Goal: Information Seeking & Learning: Learn about a topic

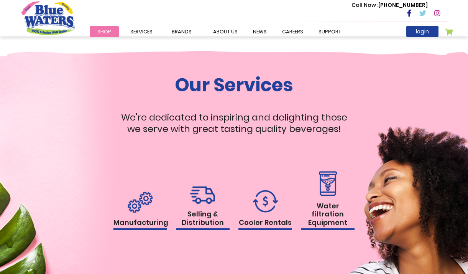
scroll to position [645, 0]
click at [206, 216] on h1 "Selling & Distribution" at bounding box center [203, 219] width 54 height 20
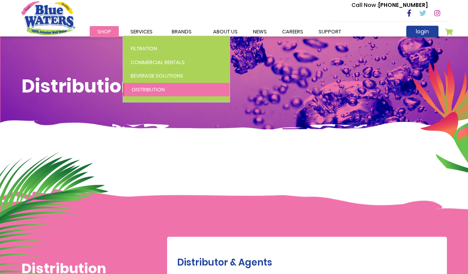
click at [145, 90] on span "Distribution" at bounding box center [148, 89] width 33 height 7
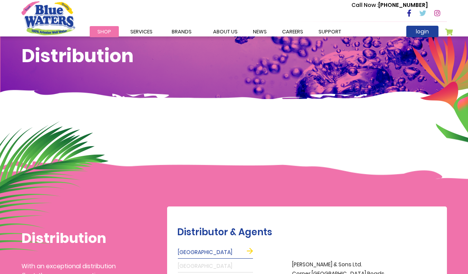
scroll to position [28, 0]
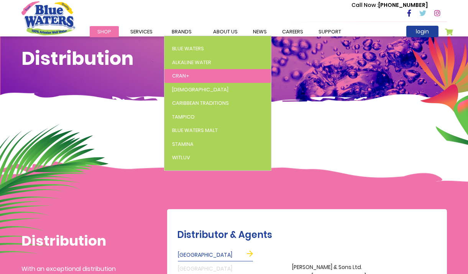
click at [179, 78] on span "Cran+" at bounding box center [180, 75] width 17 height 7
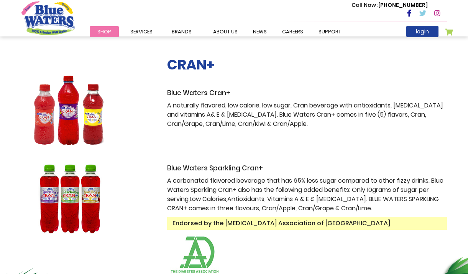
scroll to position [120, 0]
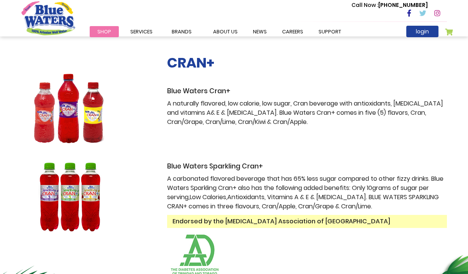
click at [97, 113] on img at bounding box center [69, 108] width 96 height 69
click at [191, 95] on h3 "Blue Waters Cran+" at bounding box center [307, 91] width 280 height 8
click at [89, 132] on img at bounding box center [69, 108] width 96 height 69
click at [91, 131] on img at bounding box center [69, 108] width 96 height 69
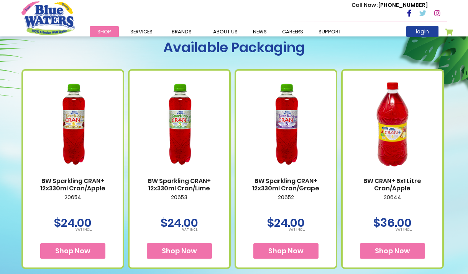
scroll to position [418, 0]
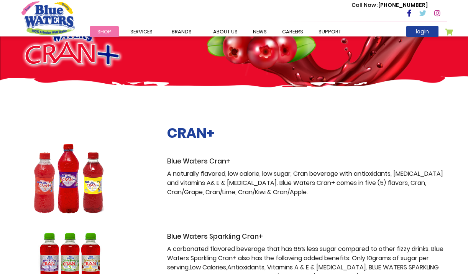
click at [91, 131] on div at bounding box center [88, 179] width 134 height 108
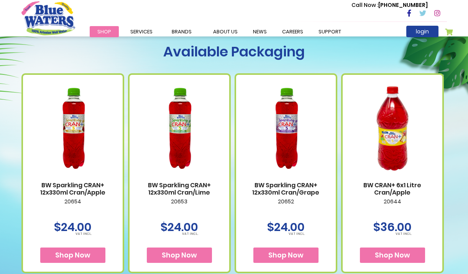
scroll to position [416, 0]
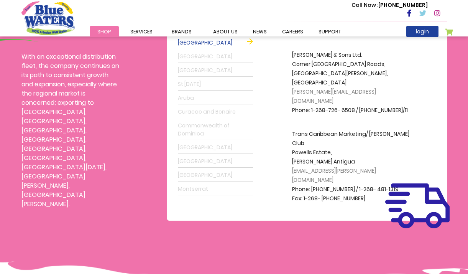
scroll to position [239, 0]
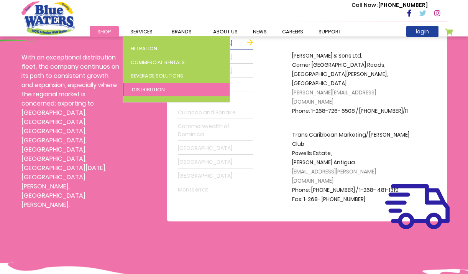
click at [155, 88] on span "Distribution" at bounding box center [148, 89] width 33 height 7
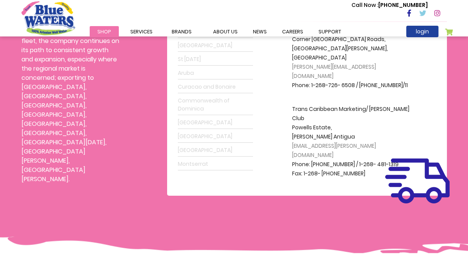
scroll to position [269, 0]
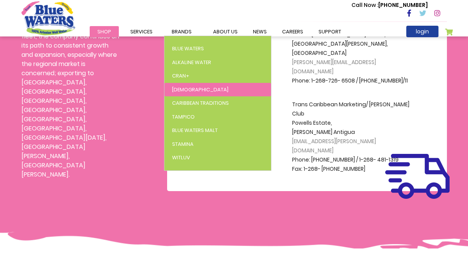
click at [184, 91] on link "[DEMOGRAPHIC_DATA]" at bounding box center [218, 90] width 107 height 14
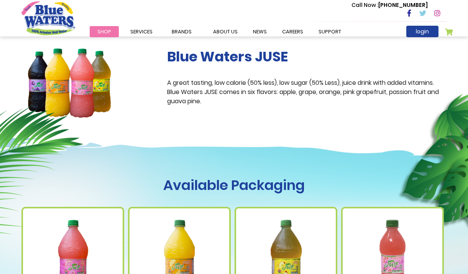
scroll to position [137, 0]
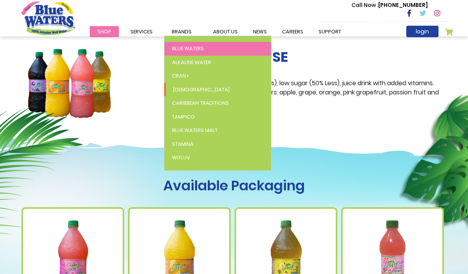
click at [184, 50] on span "Blue Waters" at bounding box center [188, 48] width 32 height 7
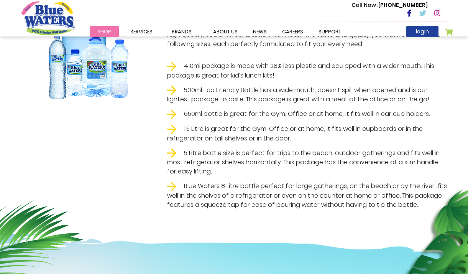
scroll to position [192, 0]
